Goal: Task Accomplishment & Management: Complete application form

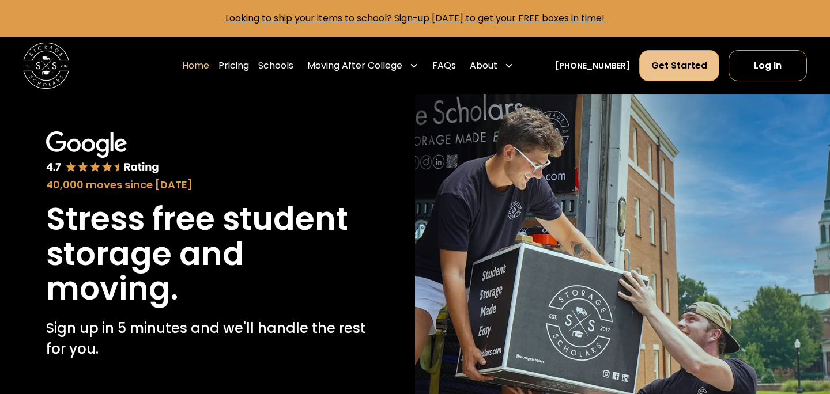
click at [686, 70] on link "Get Started" at bounding box center [679, 65] width 80 height 31
click at [667, 70] on link "Get Started" at bounding box center [679, 65] width 80 height 31
